Goal: Information Seeking & Learning: Find specific page/section

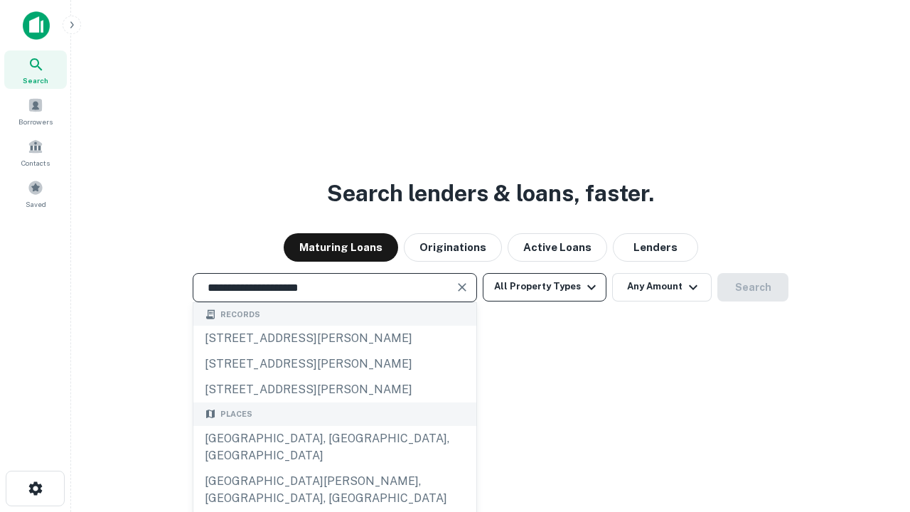
click at [334, 469] on div "[GEOGRAPHIC_DATA], [GEOGRAPHIC_DATA], [GEOGRAPHIC_DATA]" at bounding box center [334, 447] width 283 height 43
click at [545, 287] on button "All Property Types" at bounding box center [545, 287] width 124 height 28
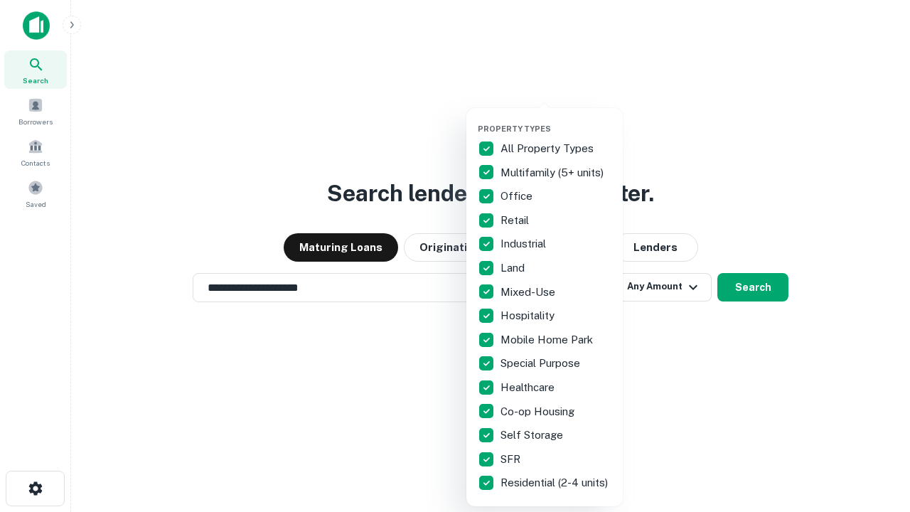
type input "**********"
click at [556, 119] on button "button" at bounding box center [556, 119] width 156 height 1
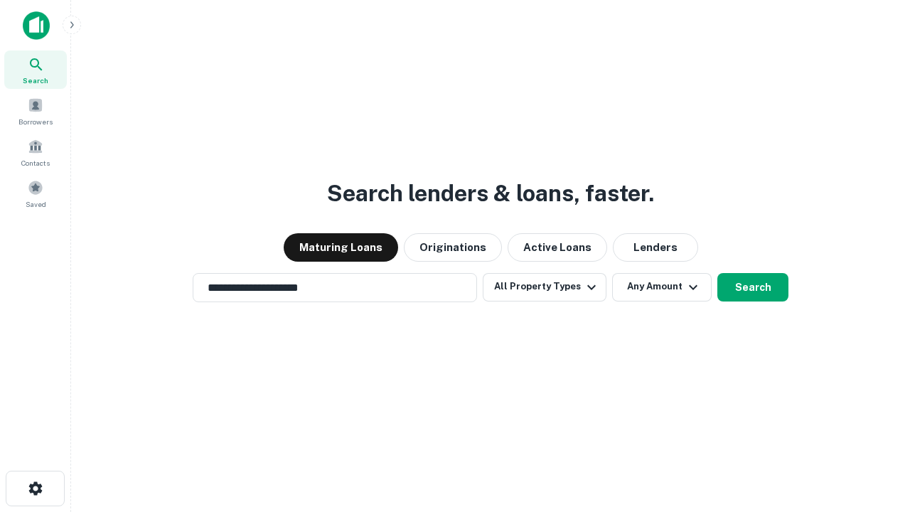
scroll to position [22, 0]
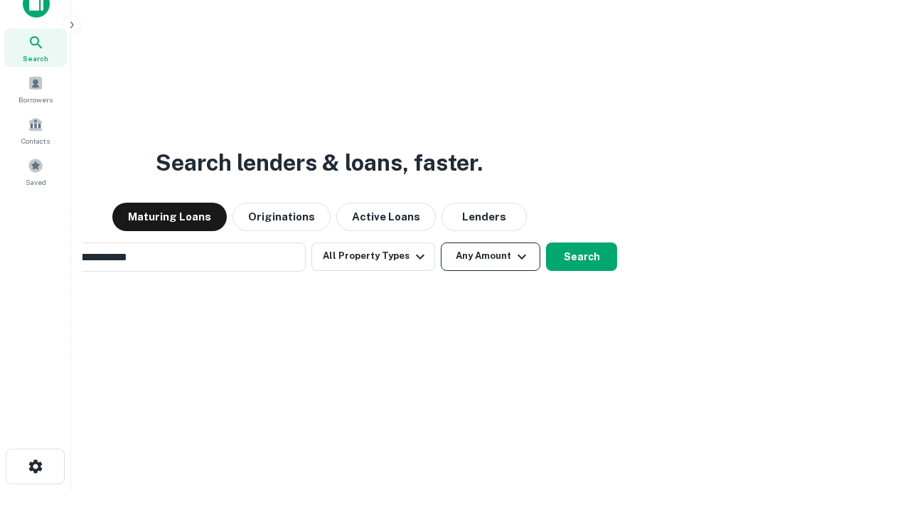
click at [441, 242] on button "Any Amount" at bounding box center [491, 256] width 100 height 28
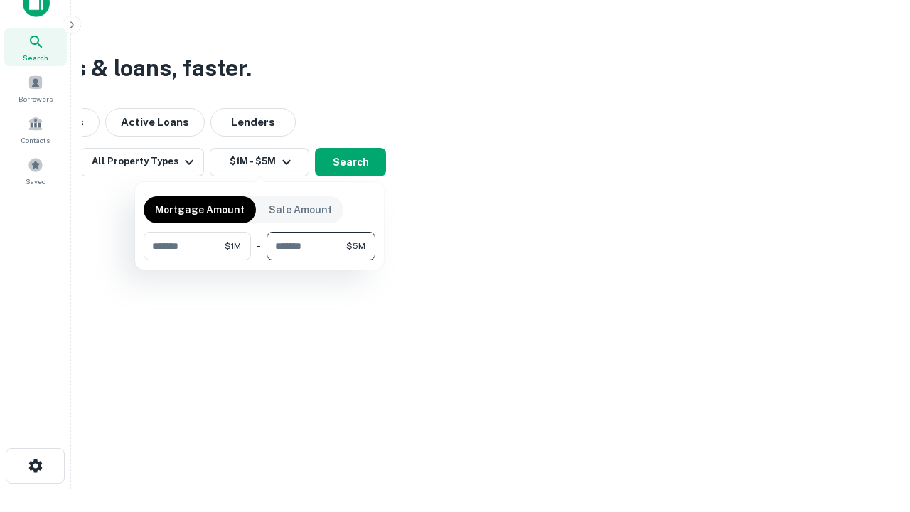
type input "*******"
click at [260, 260] on button "button" at bounding box center [260, 260] width 232 height 1
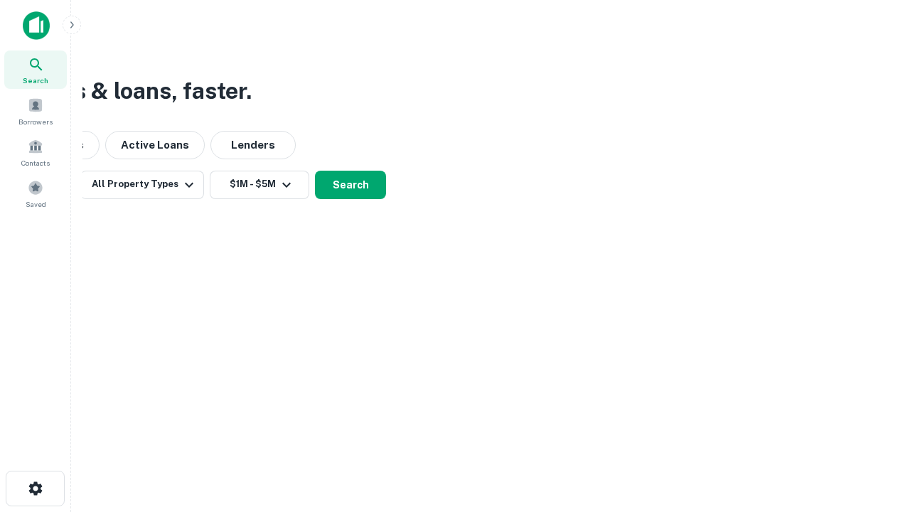
scroll to position [9, 262]
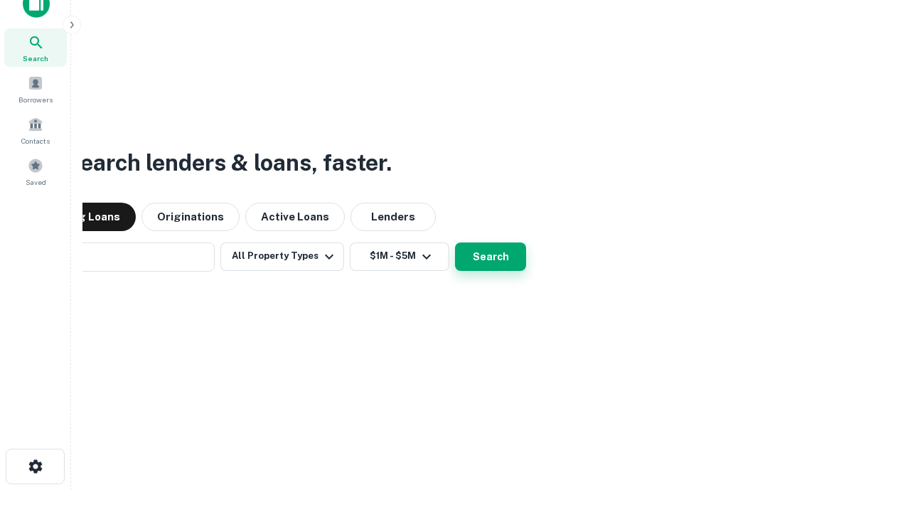
click at [455, 242] on button "Search" at bounding box center [490, 256] width 71 height 28
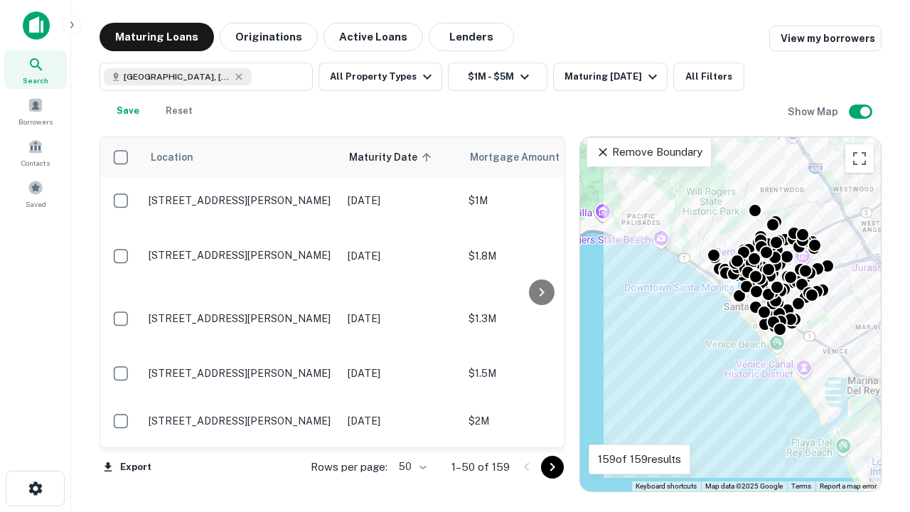
click at [410, 466] on body "Search Borrowers Contacts Saved Maturing Loans Originations Active Loans Lender…" at bounding box center [455, 256] width 910 height 512
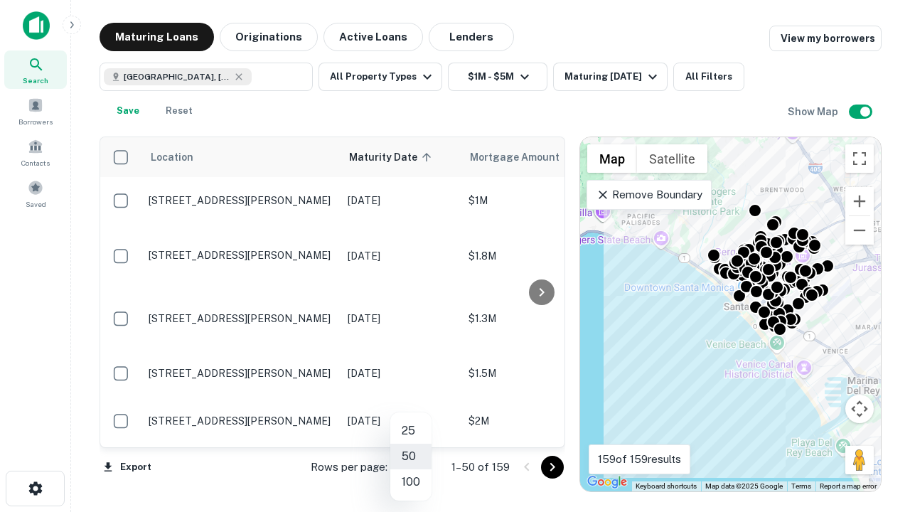
click at [411, 431] on li "25" at bounding box center [410, 431] width 41 height 26
